Goal: Communication & Community: Share content

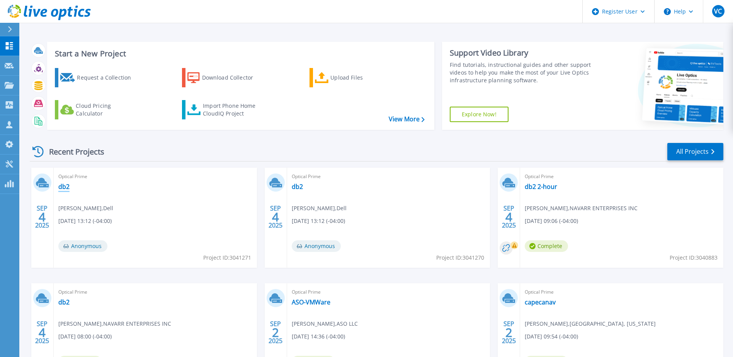
click at [65, 187] on link "db2" at bounding box center [63, 187] width 11 height 8
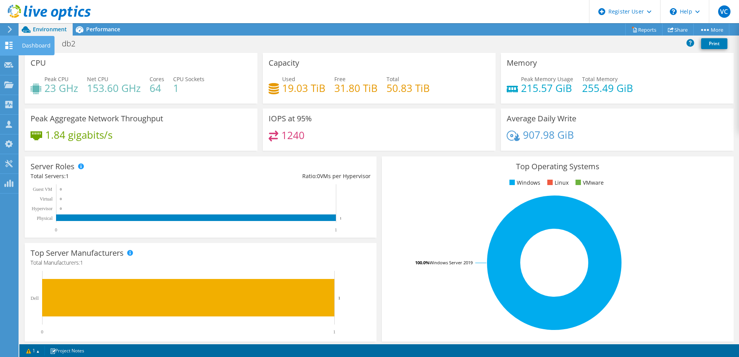
click at [5, 49] on use at bounding box center [8, 45] width 7 height 7
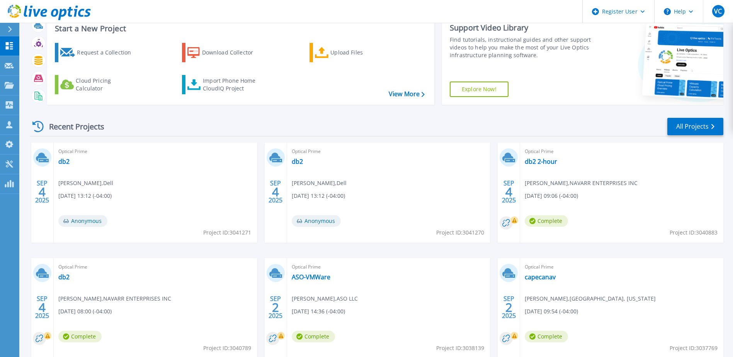
scroll to position [39, 0]
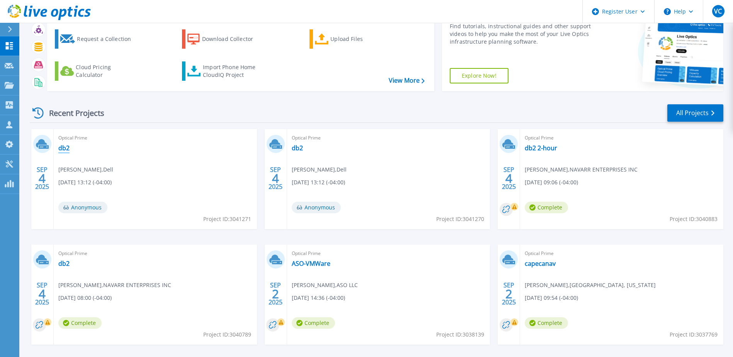
click at [62, 146] on link "db2" at bounding box center [63, 148] width 11 height 8
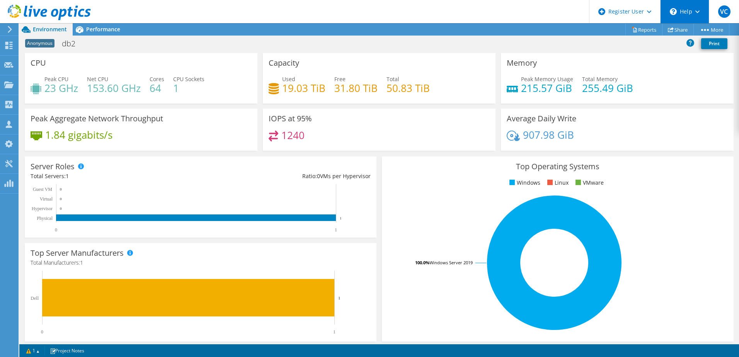
scroll to position [172, 0]
drag, startPoint x: 664, startPoint y: 29, endPoint x: 656, endPoint y: 33, distance: 9.3
click at [668, 29] on icon at bounding box center [671, 30] width 6 height 6
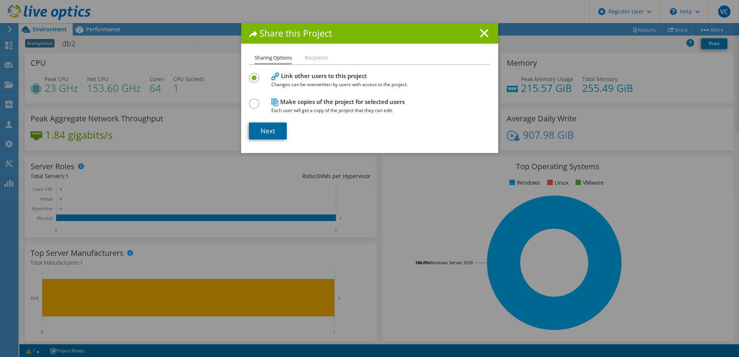
click at [260, 126] on link "Next" at bounding box center [268, 130] width 38 height 17
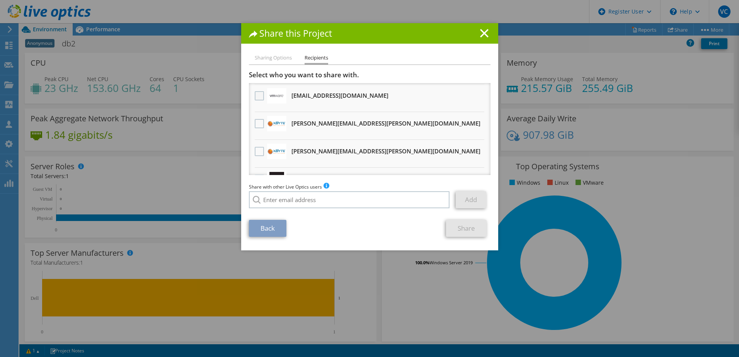
scroll to position [8, 0]
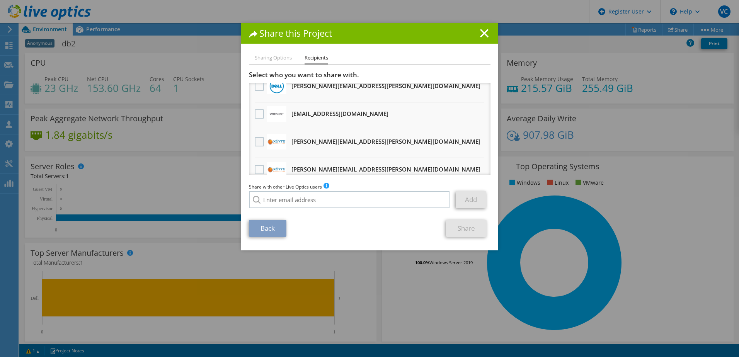
click at [255, 141] on label at bounding box center [260, 141] width 11 height 9
click at [0, 0] on input "checkbox" at bounding box center [0, 0] width 0 height 0
click at [255, 170] on label at bounding box center [260, 169] width 11 height 9
click at [0, 0] on input "checkbox" at bounding box center [0, 0] width 0 height 0
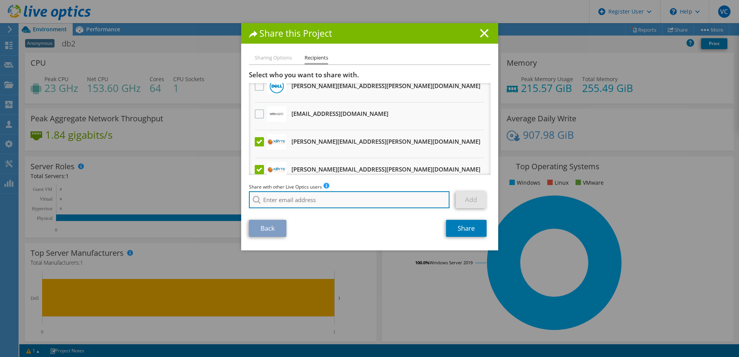
click at [302, 194] on input "search" at bounding box center [349, 199] width 201 height 17
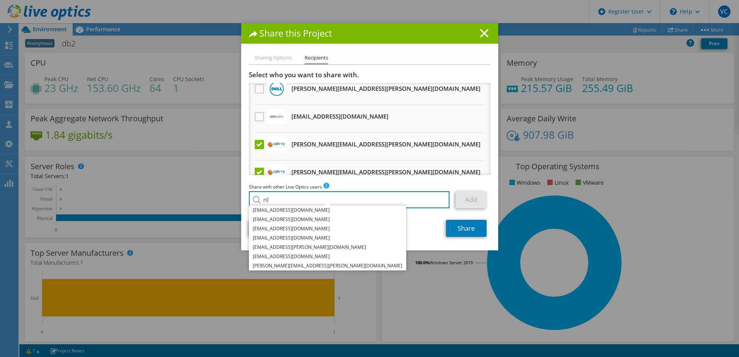
scroll to position [0, 0]
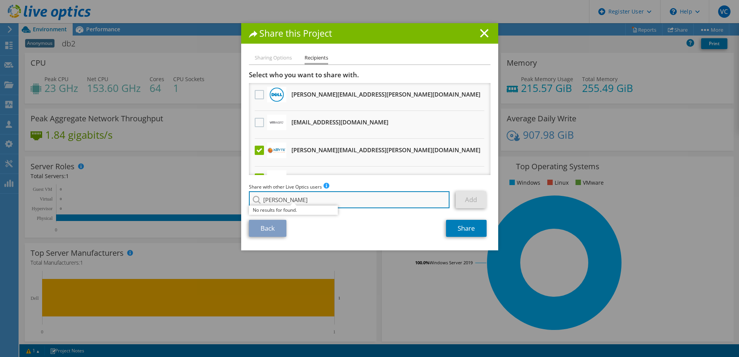
drag, startPoint x: 293, startPoint y: 197, endPoint x: 300, endPoint y: 197, distance: 6.6
click at [292, 197] on input "riley h" at bounding box center [349, 199] width 201 height 17
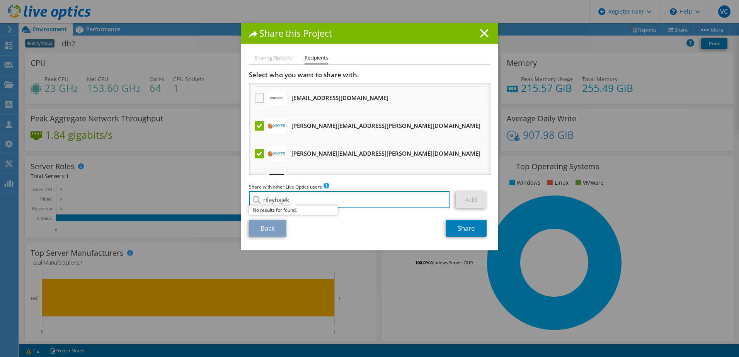
scroll to position [47, 0]
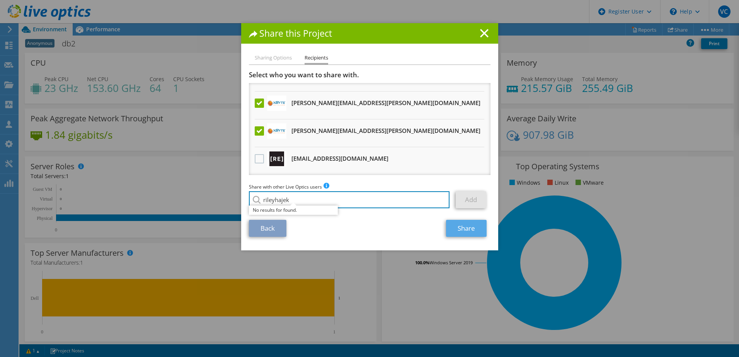
type input "rileyhajek"
click at [466, 223] on link "Share" at bounding box center [466, 228] width 41 height 17
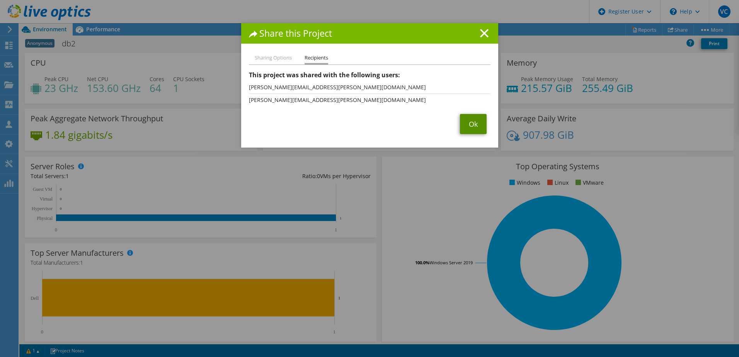
click at [469, 127] on link "Ok" at bounding box center [473, 124] width 27 height 20
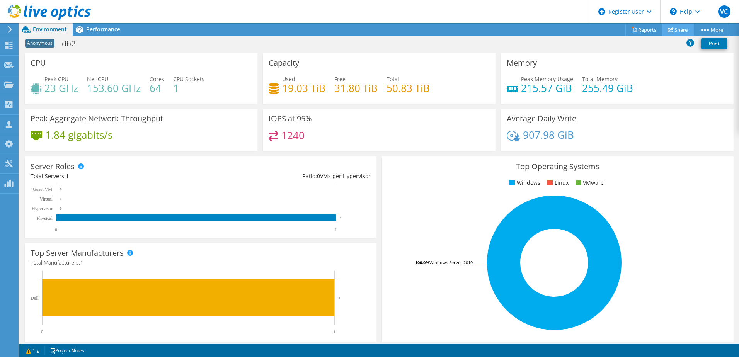
click at [669, 29] on use at bounding box center [671, 29] width 6 height 5
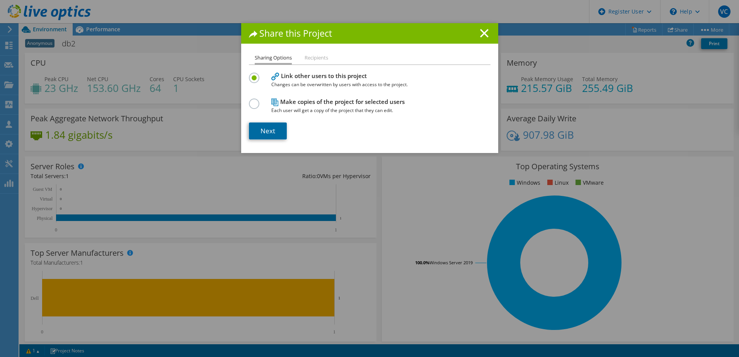
click at [261, 131] on link "Next" at bounding box center [268, 130] width 38 height 17
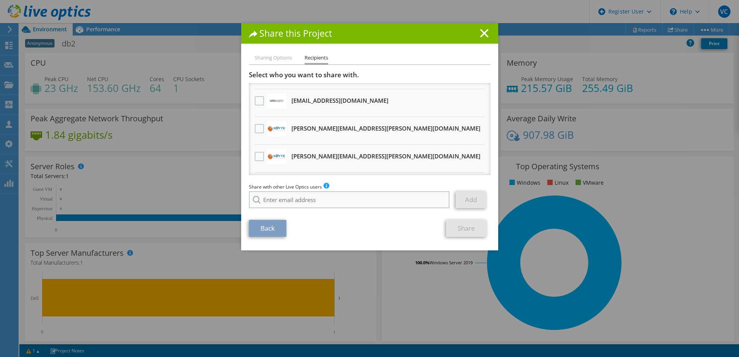
scroll to position [8, 0]
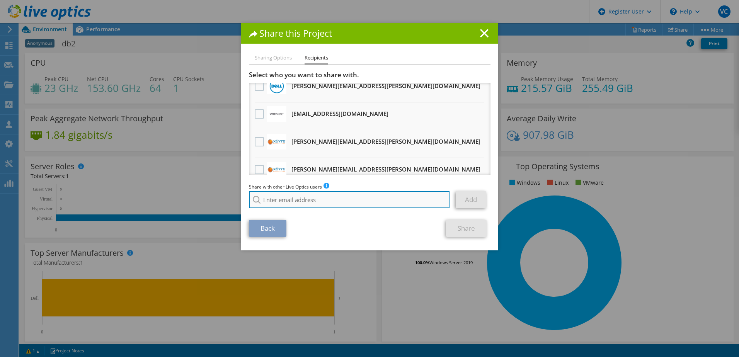
click at [316, 201] on input "search" at bounding box center [349, 199] width 201 height 17
click at [369, 199] on input "search" at bounding box center [349, 199] width 201 height 17
paste input "[PERSON_NAME][EMAIL_ADDRESS][PERSON_NAME][DOMAIN_NAME]"
type input "[PERSON_NAME][EMAIL_ADDRESS][PERSON_NAME][DOMAIN_NAME]"
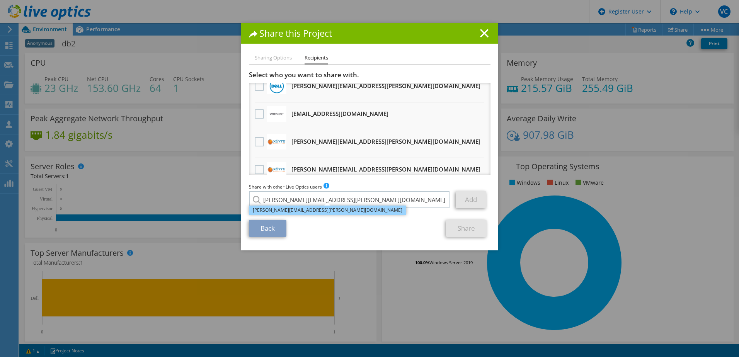
click at [330, 211] on li "[PERSON_NAME][EMAIL_ADDRESS][PERSON_NAME][DOMAIN_NAME]" at bounding box center [327, 210] width 157 height 9
click at [473, 197] on link "Add" at bounding box center [470, 199] width 31 height 17
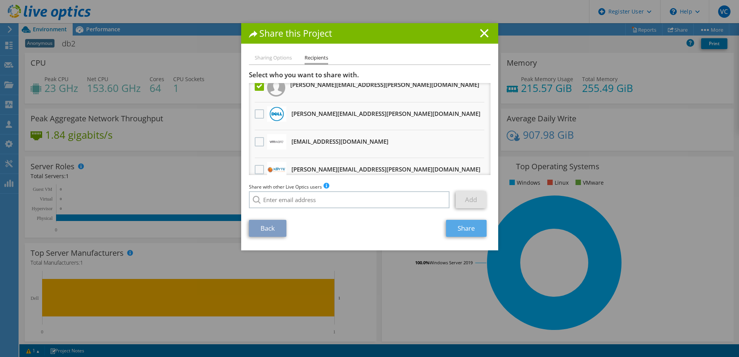
scroll to position [36, 0]
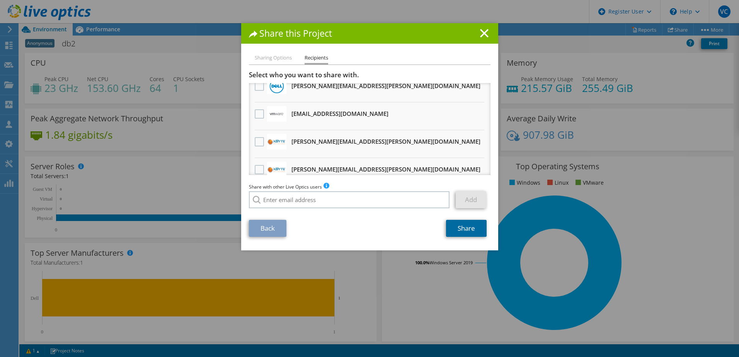
click at [466, 226] on link "Share" at bounding box center [466, 228] width 41 height 17
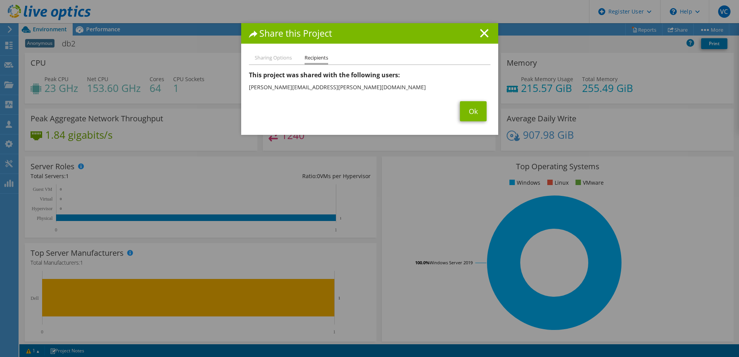
drag, startPoint x: 433, startPoint y: 272, endPoint x: 466, endPoint y: 114, distance: 161.0
click at [433, 265] on div "Share this Project Sharing Options Recipients Link other users to this project …" at bounding box center [369, 178] width 739 height 311
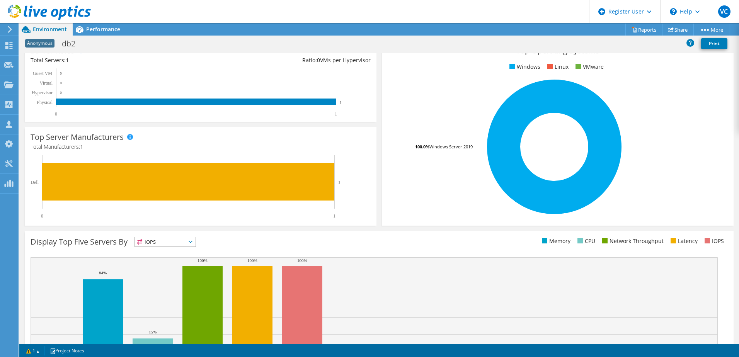
scroll to position [155, 0]
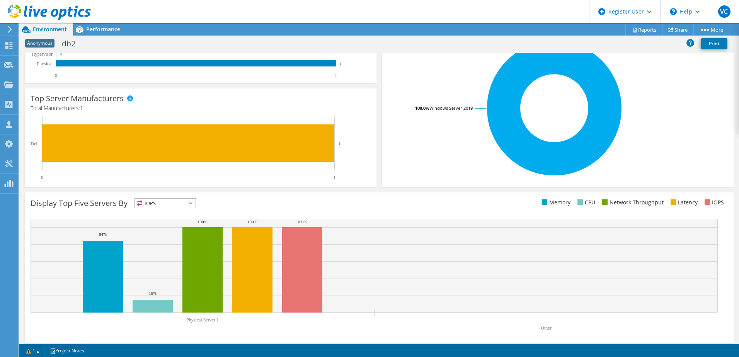
click at [7, 25] on div at bounding box center [45, 13] width 91 height 26
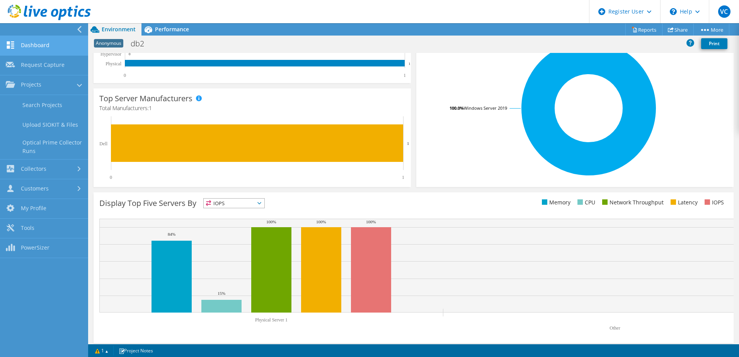
click at [27, 50] on link "Dashboard" at bounding box center [44, 46] width 88 height 20
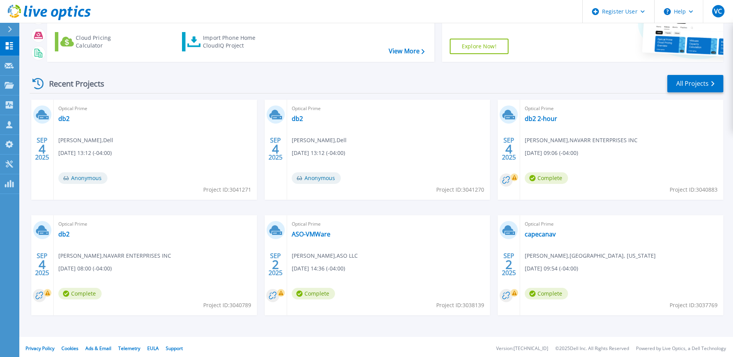
scroll to position [71, 0]
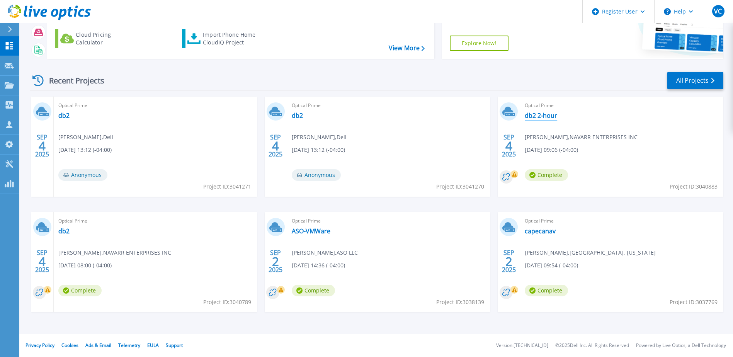
click at [545, 117] on link "db2 2-hour" at bounding box center [541, 116] width 32 height 8
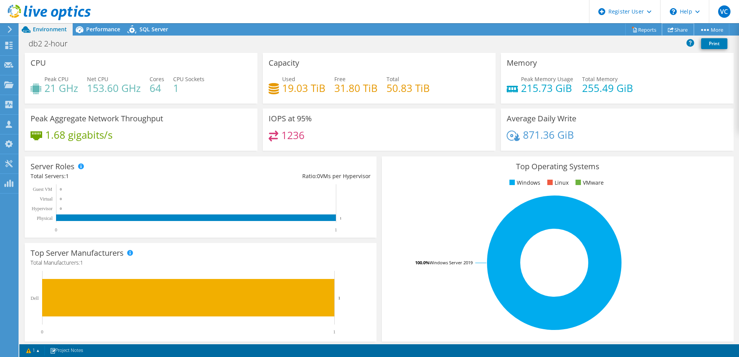
drag, startPoint x: 677, startPoint y: 30, endPoint x: 665, endPoint y: 35, distance: 13.0
click at [678, 30] on link "Share" at bounding box center [678, 30] width 32 height 12
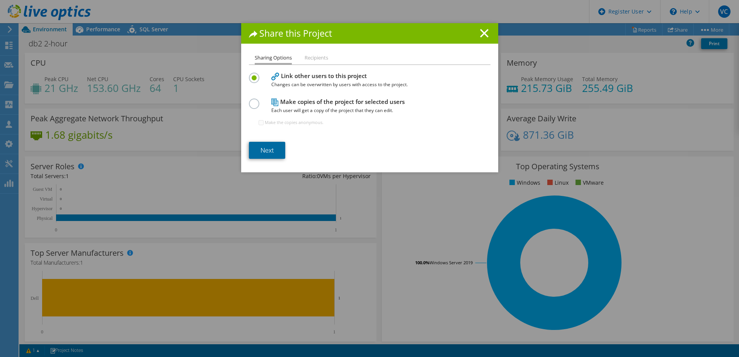
click at [274, 145] on link "Next" at bounding box center [267, 150] width 36 height 17
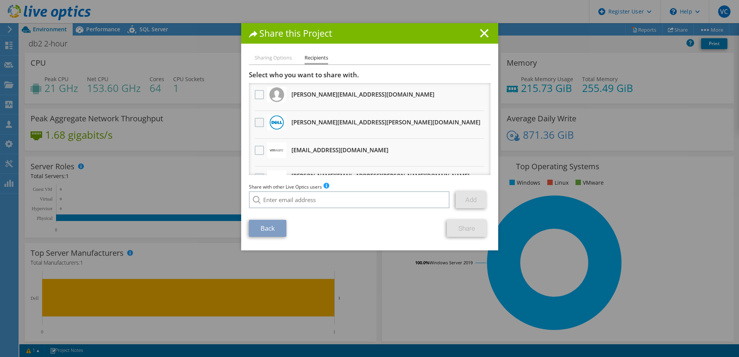
click at [260, 118] on label at bounding box center [260, 122] width 11 height 9
click at [0, 0] on input "checkbox" at bounding box center [0, 0] width 0 height 0
click at [256, 121] on label at bounding box center [260, 122] width 11 height 9
click at [0, 0] on input "checkbox" at bounding box center [0, 0] width 0 height 0
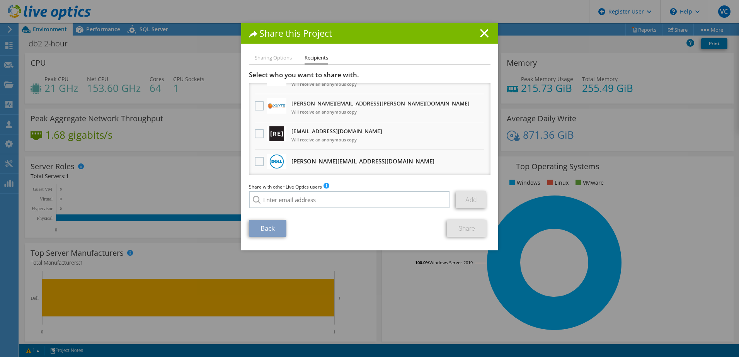
scroll to position [39, 0]
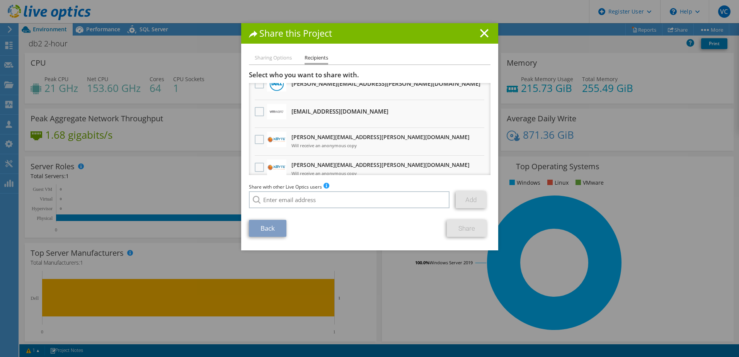
drag, startPoint x: 252, startPoint y: 167, endPoint x: 271, endPoint y: 179, distance: 22.5
click at [255, 166] on label at bounding box center [260, 167] width 11 height 9
click at [0, 0] on input "checkbox" at bounding box center [0, 0] width 0 height 0
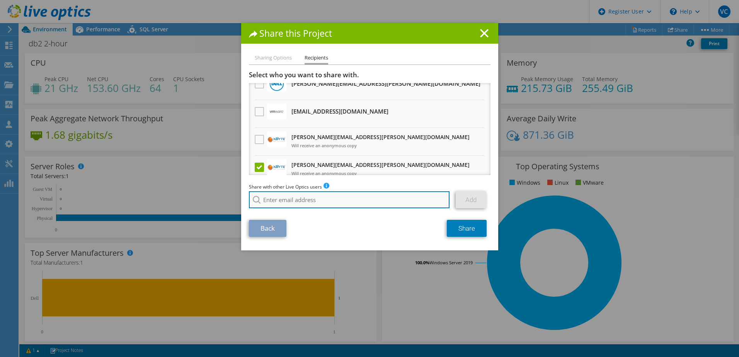
click at [280, 199] on input "search" at bounding box center [349, 199] width 201 height 17
click at [316, 198] on input "search" at bounding box center [349, 199] width 201 height 17
paste input "[PERSON_NAME][EMAIL_ADDRESS][PERSON_NAME][DOMAIN_NAME]"
type input "[PERSON_NAME][EMAIL_ADDRESS][PERSON_NAME][DOMAIN_NAME]"
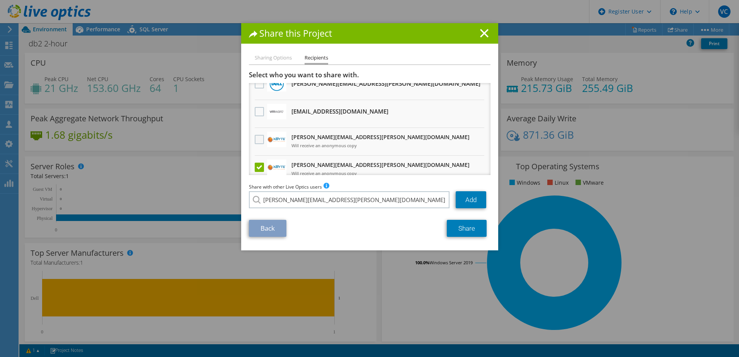
click at [255, 139] on label at bounding box center [260, 139] width 11 height 9
click at [0, 0] on input "checkbox" at bounding box center [0, 0] width 0 height 0
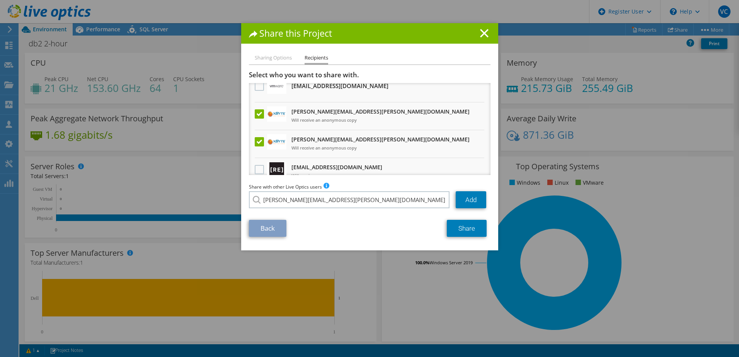
scroll to position [77, 0]
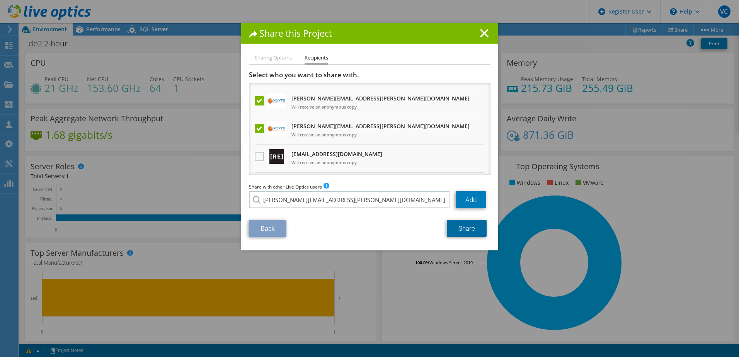
drag, startPoint x: 458, startPoint y: 229, endPoint x: 452, endPoint y: 232, distance: 7.4
click at [459, 229] on link "Share" at bounding box center [467, 228] width 40 height 17
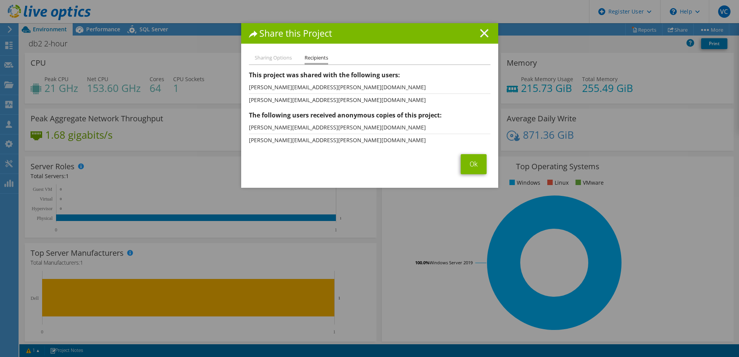
click at [480, 34] on icon at bounding box center [484, 33] width 8 height 8
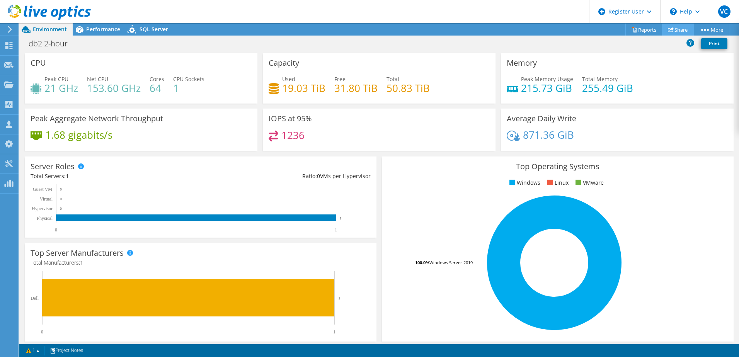
click at [673, 30] on link "Share" at bounding box center [678, 30] width 32 height 12
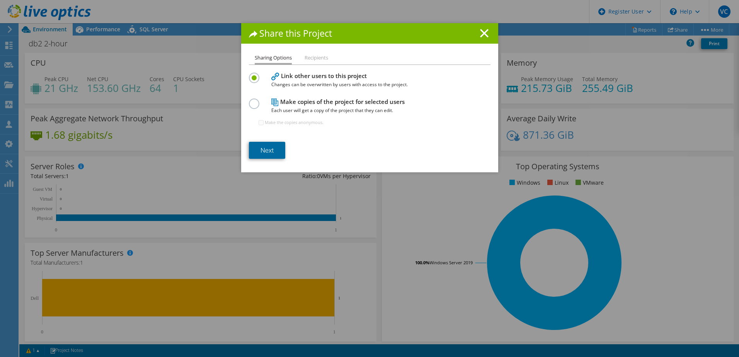
click at [264, 155] on link "Next" at bounding box center [267, 150] width 36 height 17
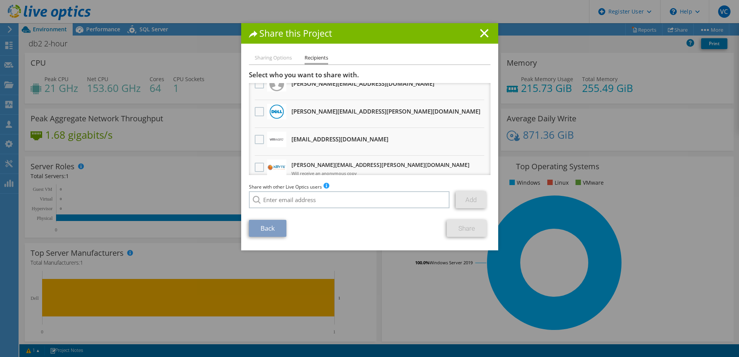
scroll to position [0, 0]
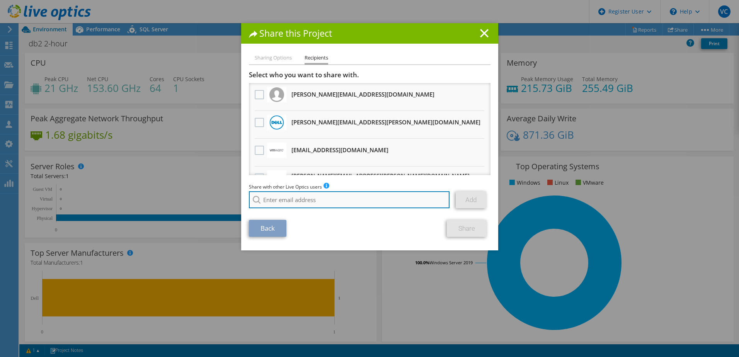
click at [309, 193] on input "search" at bounding box center [349, 199] width 201 height 17
click at [293, 227] on li "[PERSON_NAME][EMAIL_ADDRESS][PERSON_NAME][DOMAIN_NAME]" at bounding box center [324, 223] width 151 height 9
type input "[PERSON_NAME][EMAIL_ADDRESS][PERSON_NAME][DOMAIN_NAME]"
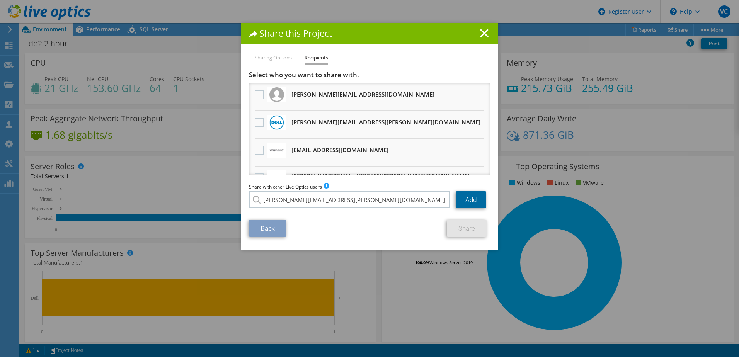
click at [462, 201] on link "Add" at bounding box center [470, 199] width 31 height 17
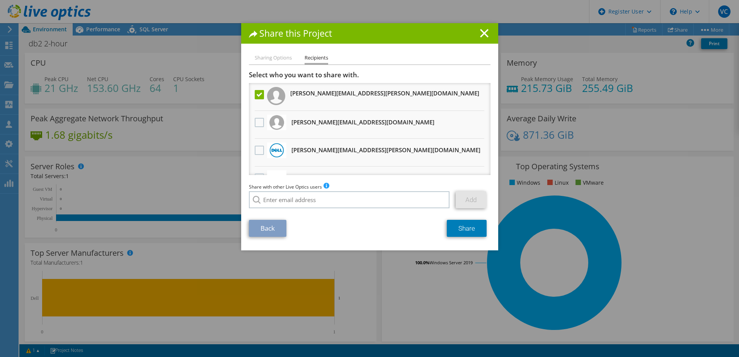
click at [650, 173] on div "Share this Project Sharing Options Recipients Link other users to this project …" at bounding box center [369, 178] width 739 height 311
